Goal: Task Accomplishment & Management: Manage account settings

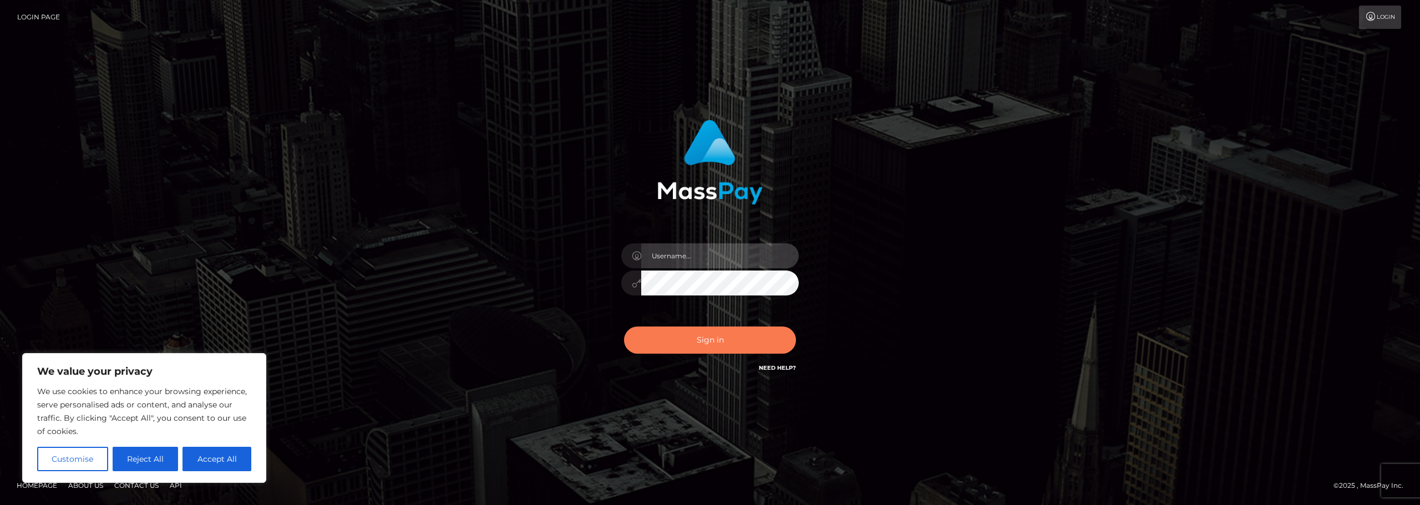
type input "christine.le-vel"
click at [729, 345] on button "Sign in" at bounding box center [710, 340] width 172 height 27
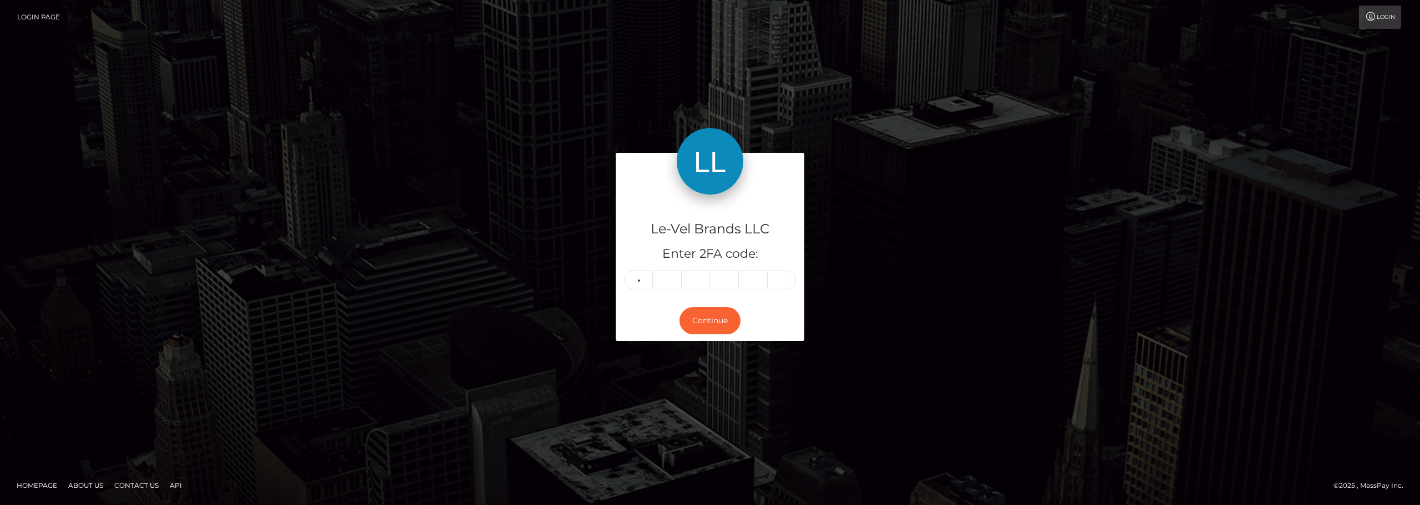
type input "3"
type input "6"
type input "4"
type input "7"
type input "4"
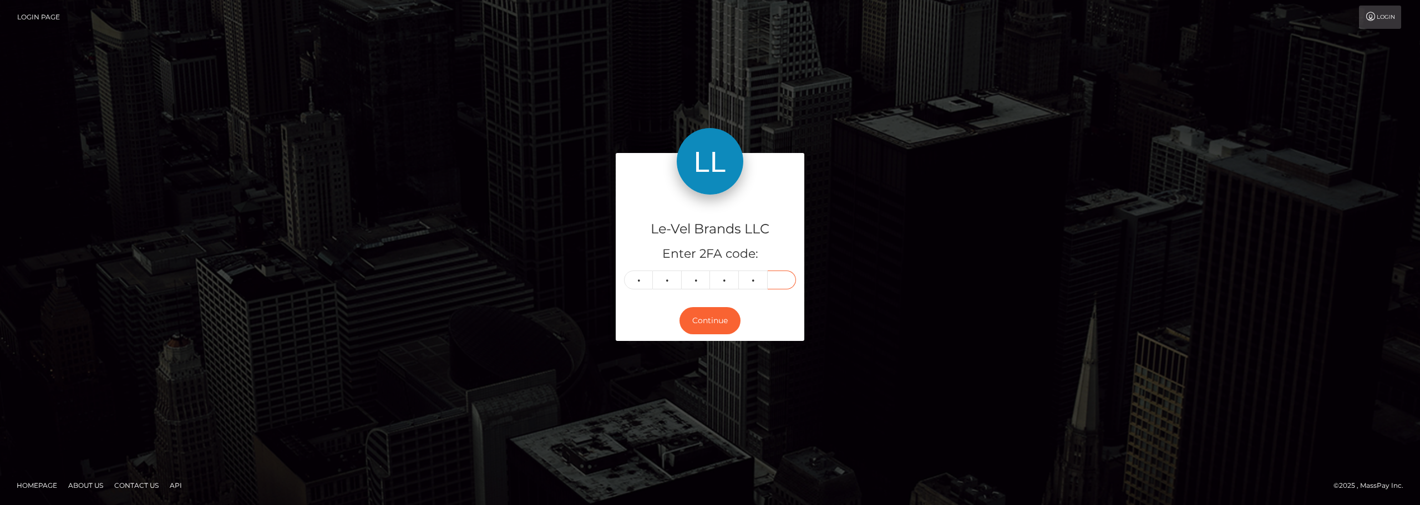
type input "7"
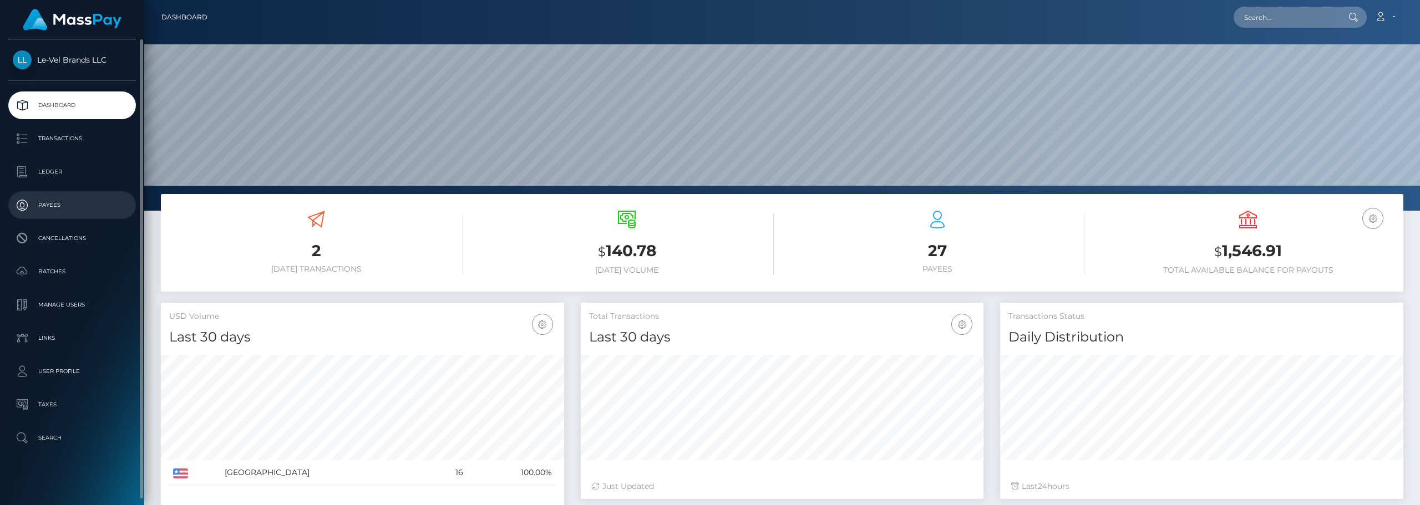
click at [58, 211] on p "Payees" at bounding box center [72, 205] width 119 height 17
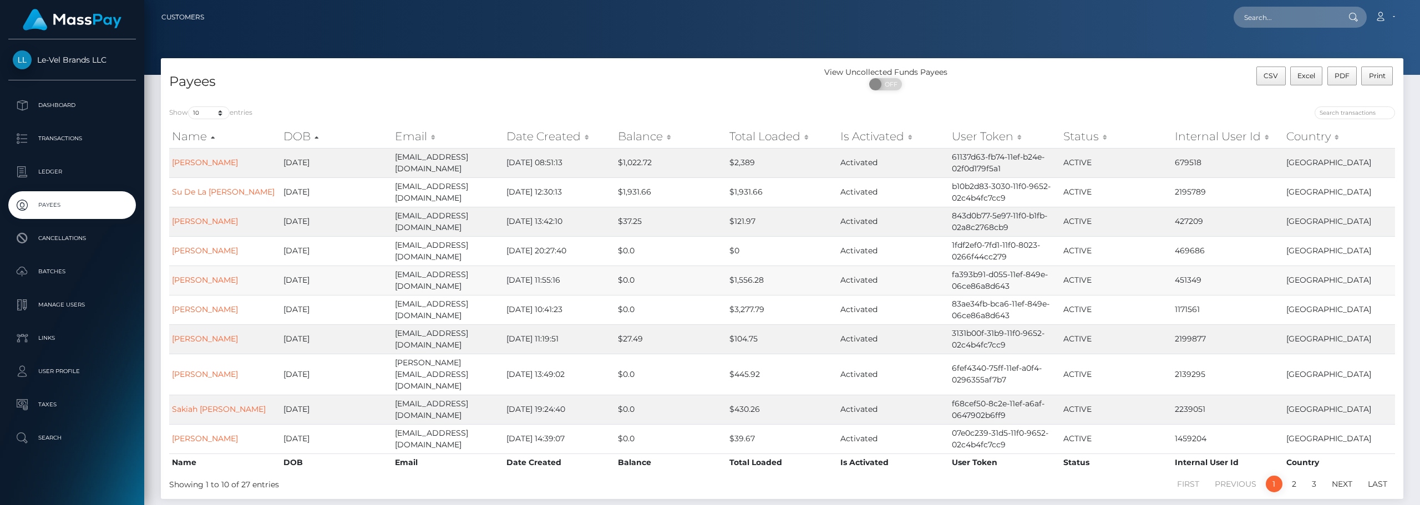
scroll to position [48, 0]
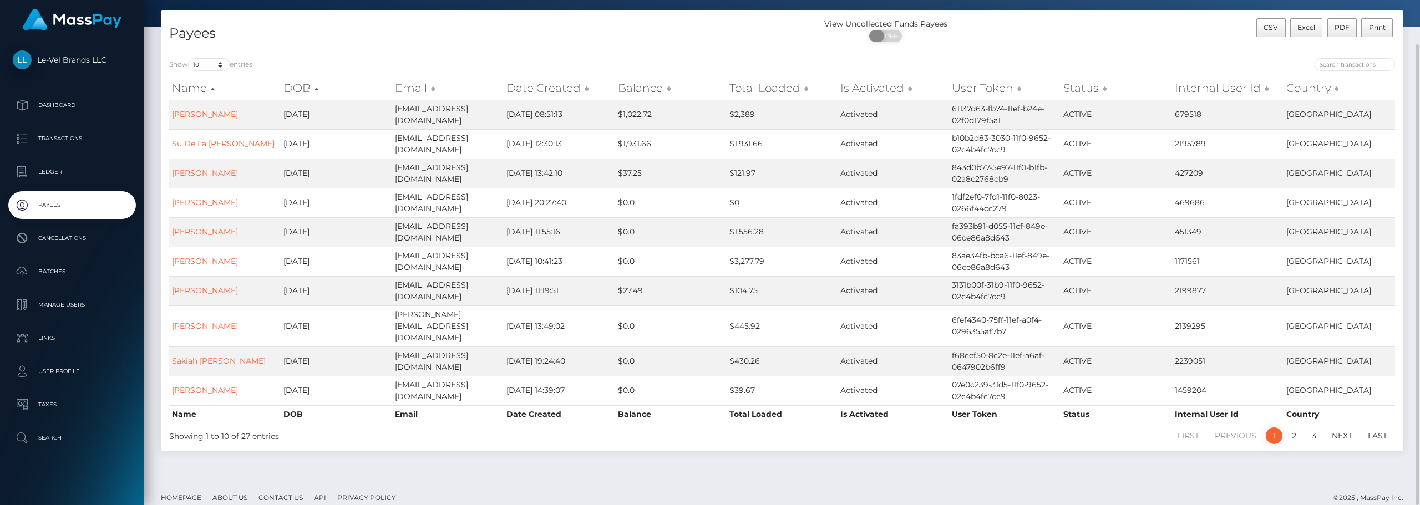
click at [892, 38] on span "OFF" at bounding box center [889, 36] width 28 height 12
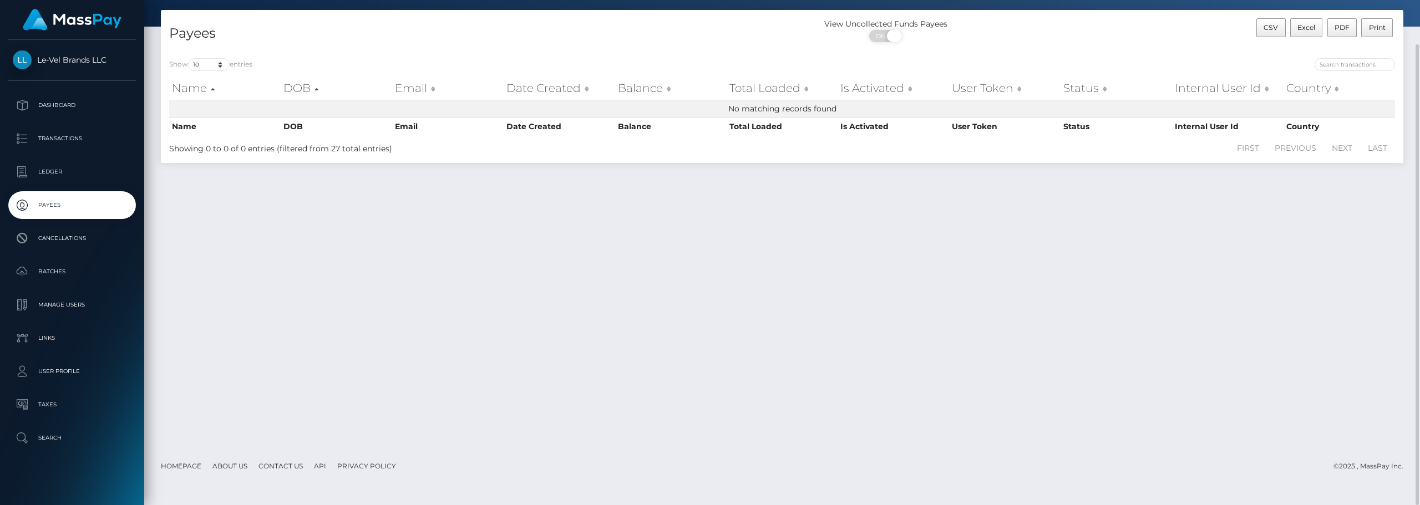
click at [881, 37] on span "ON" at bounding box center [882, 36] width 28 height 12
checkbox input "false"
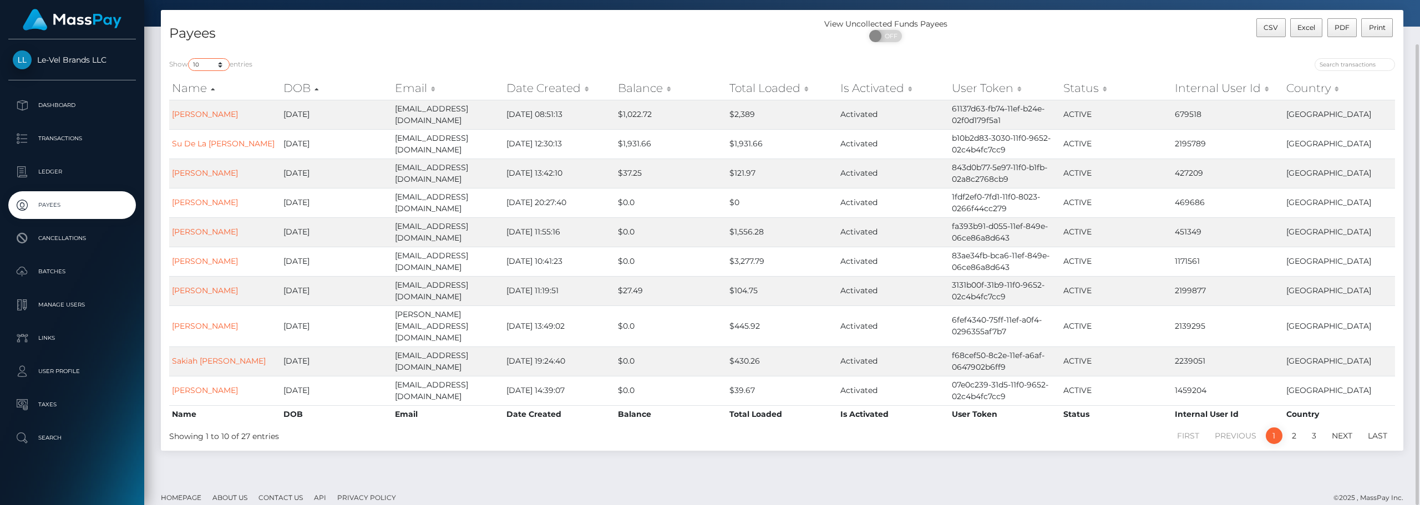
click at [219, 65] on select "10 25 50 100 250" at bounding box center [209, 64] width 42 height 13
select select "50"
click at [189, 58] on select "10 25 50 100 250" at bounding box center [209, 64] width 42 height 13
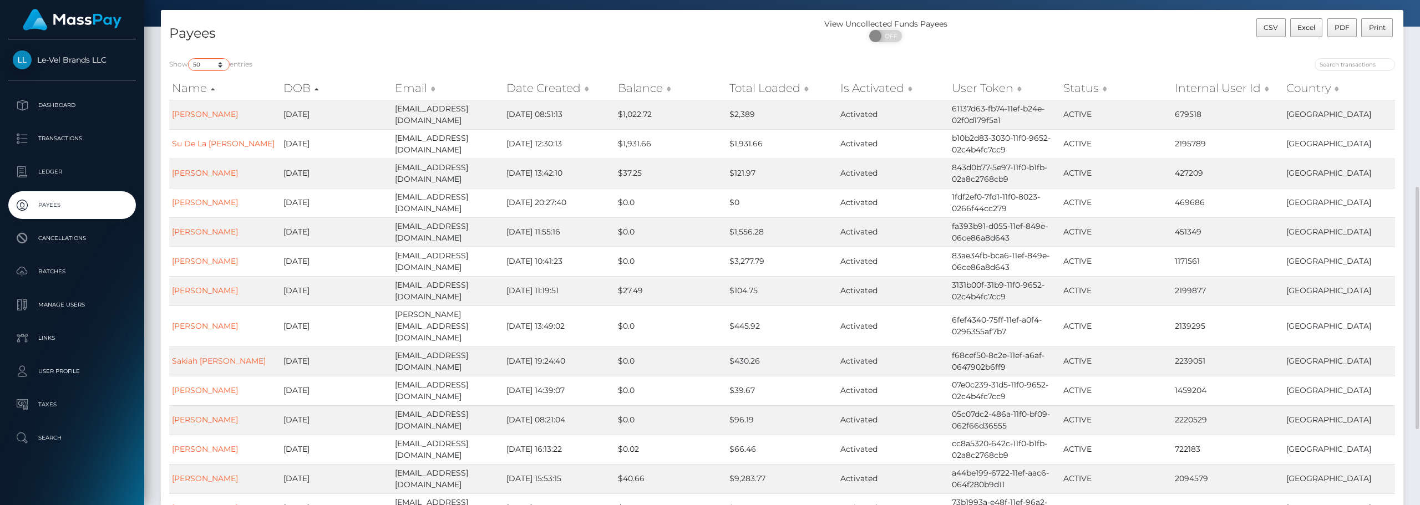
scroll to position [0, 0]
